Goal: Task Accomplishment & Management: Manage account settings

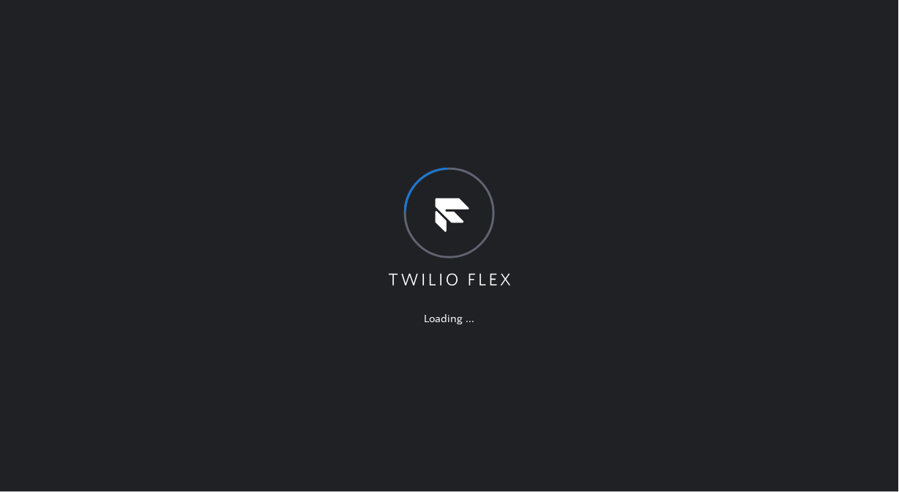
click at [47, 279] on div "Loading ..." at bounding box center [449, 246] width 899 height 492
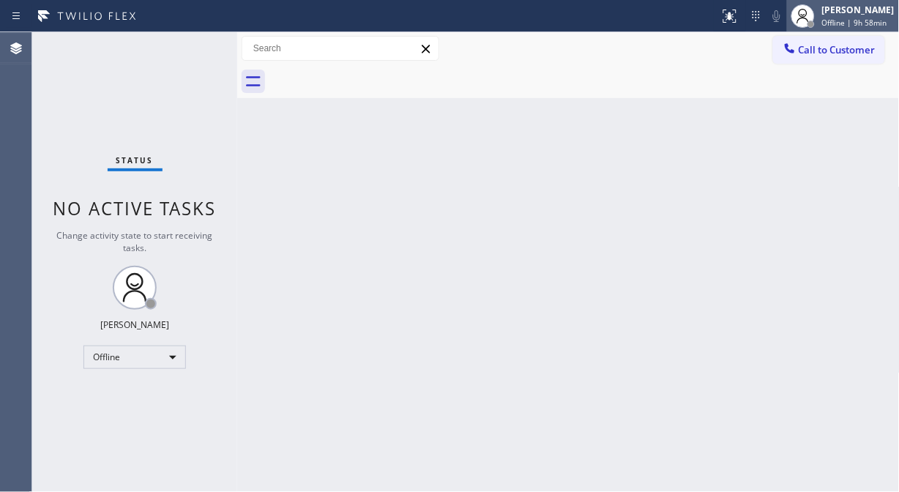
click at [819, 26] on div at bounding box center [803, 16] width 32 height 32
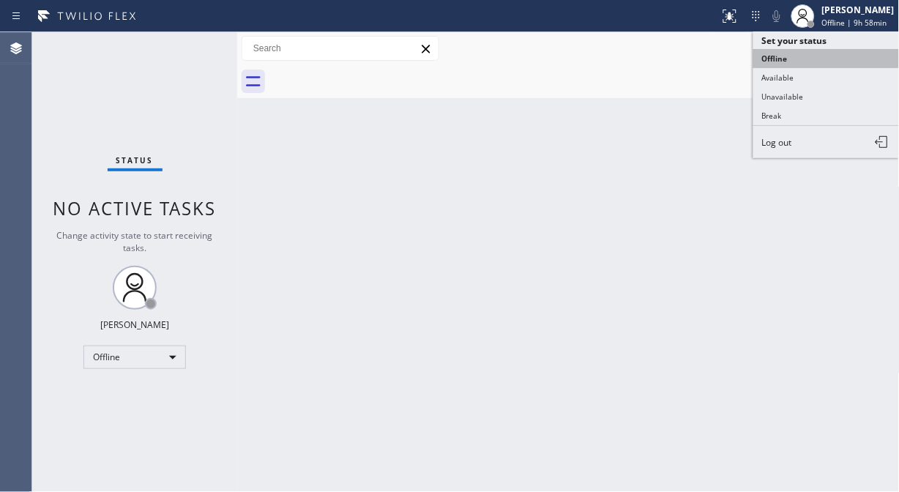
click at [781, 63] on button "Offline" at bounding box center [826, 58] width 146 height 19
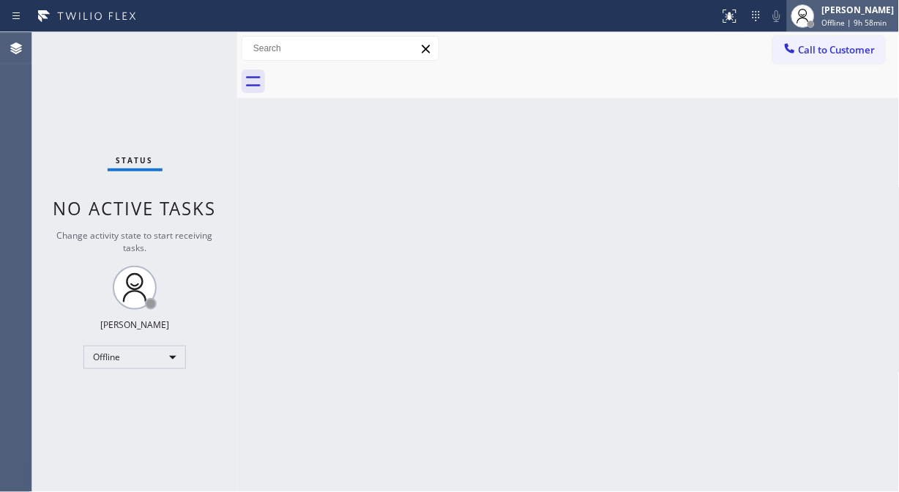
click at [850, 20] on span "Offline | 9h 58min" at bounding box center [854, 23] width 65 height 10
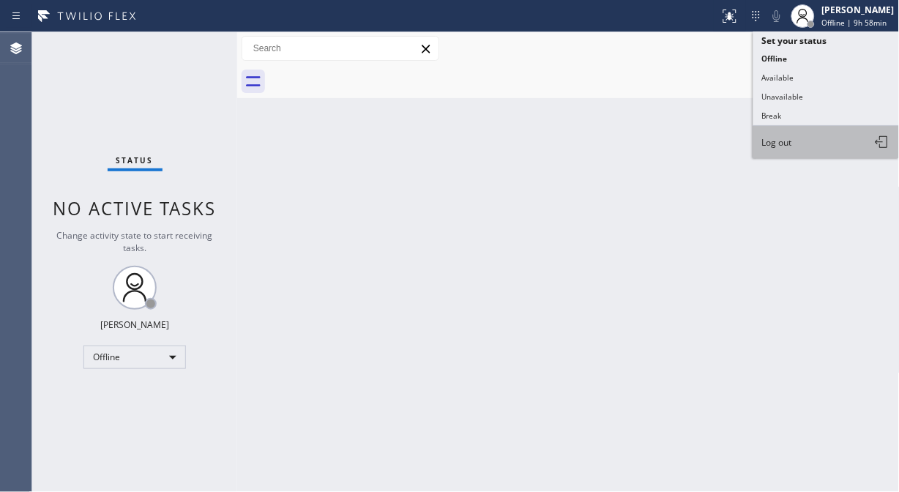
click at [780, 149] on span "Log out" at bounding box center [777, 142] width 30 height 12
